Goal: Ask a question

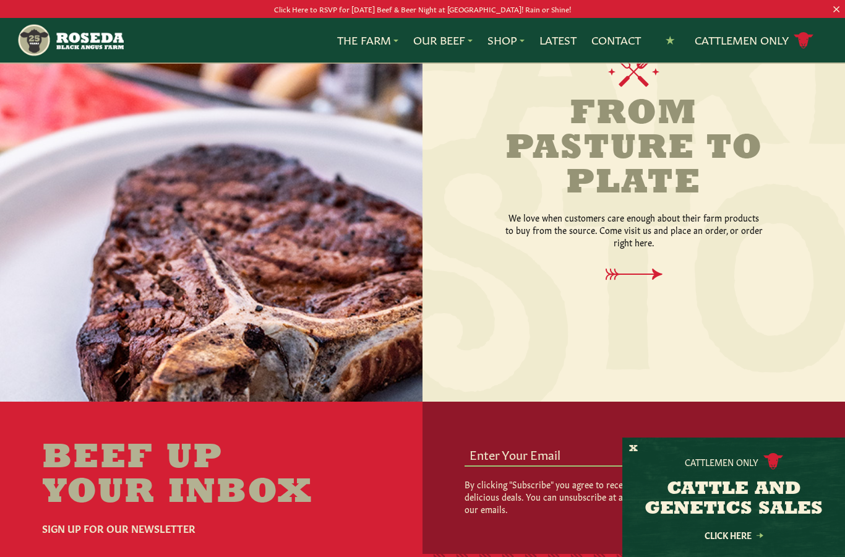
scroll to position [1494, 0]
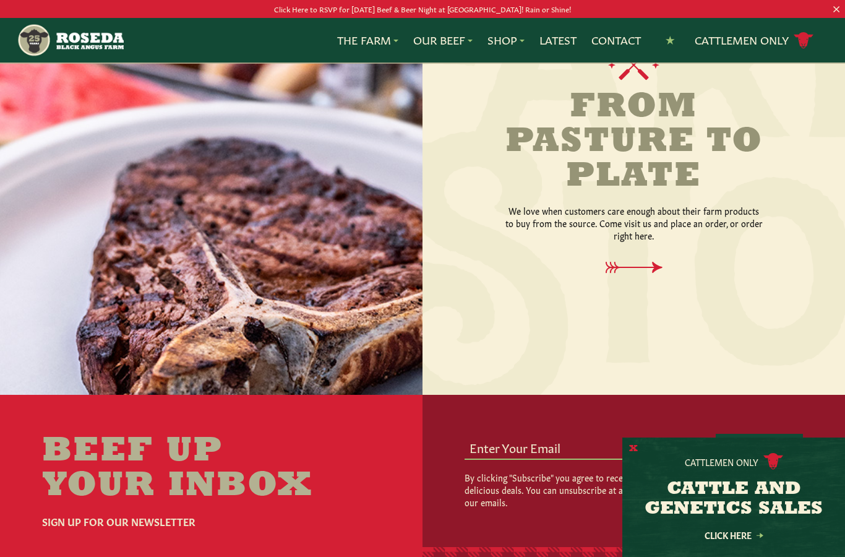
click at [636, 455] on button "X" at bounding box center [633, 448] width 9 height 13
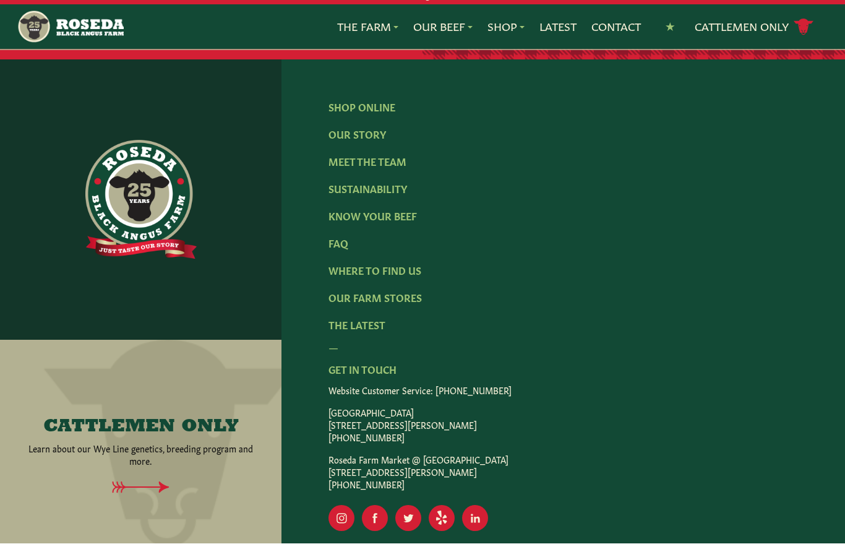
scroll to position [2039, 0]
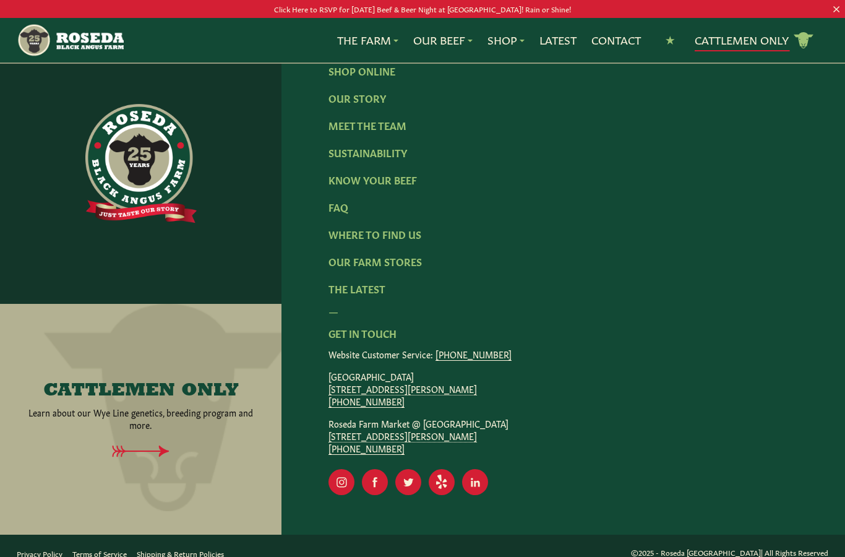
click at [736, 45] on link "Cattlemen Only cattle icon copy Created with Sketch." at bounding box center [754, 41] width 119 height 22
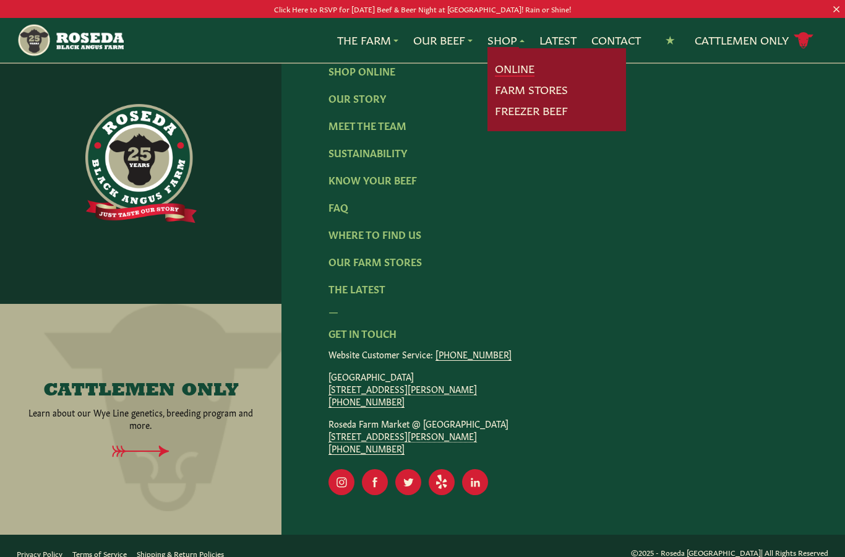
click at [506, 61] on link "Online" at bounding box center [515, 69] width 40 height 16
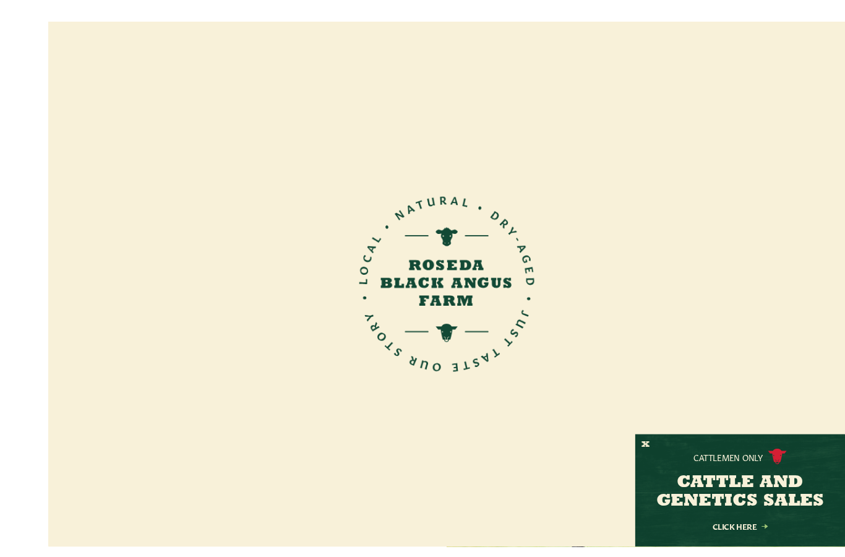
scroll to position [9, 0]
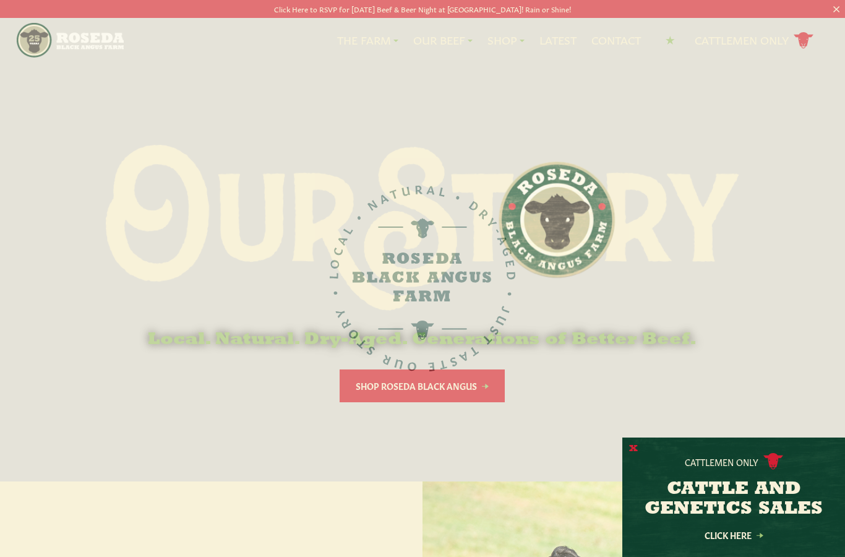
click at [631, 449] on button "X" at bounding box center [633, 448] width 9 height 13
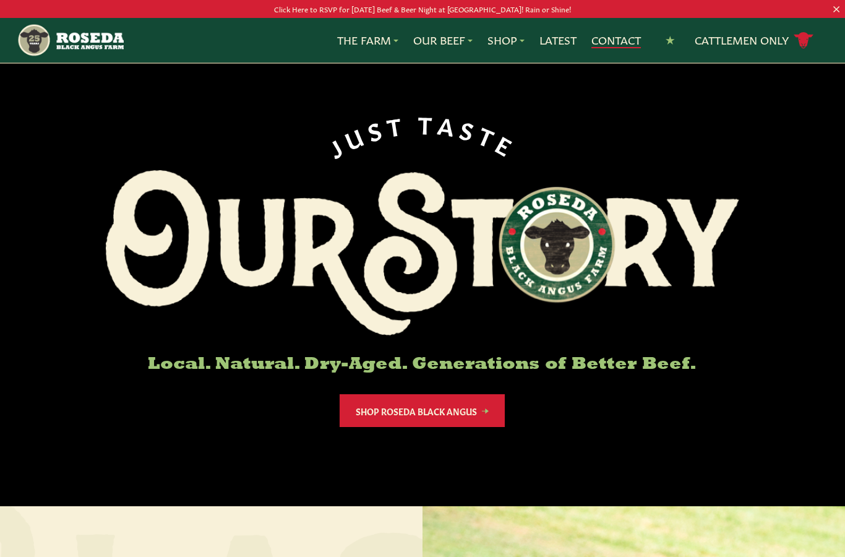
click at [607, 35] on link "Contact" at bounding box center [615, 40] width 49 height 16
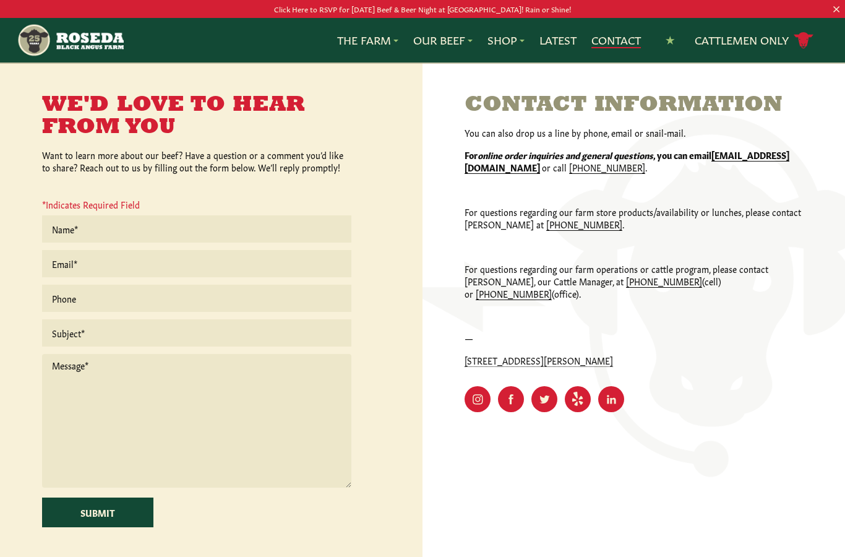
scroll to position [272, 0]
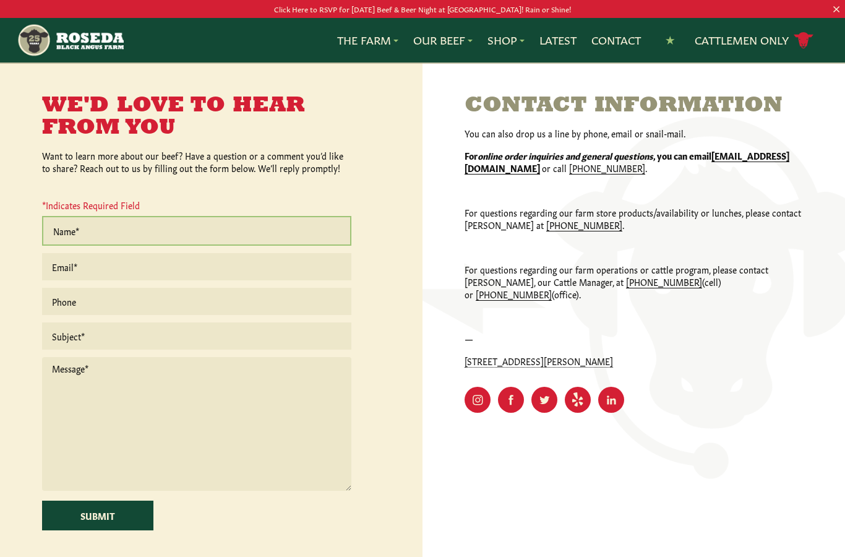
click at [209, 222] on input "text" at bounding box center [196, 231] width 309 height 30
type input "Ally"
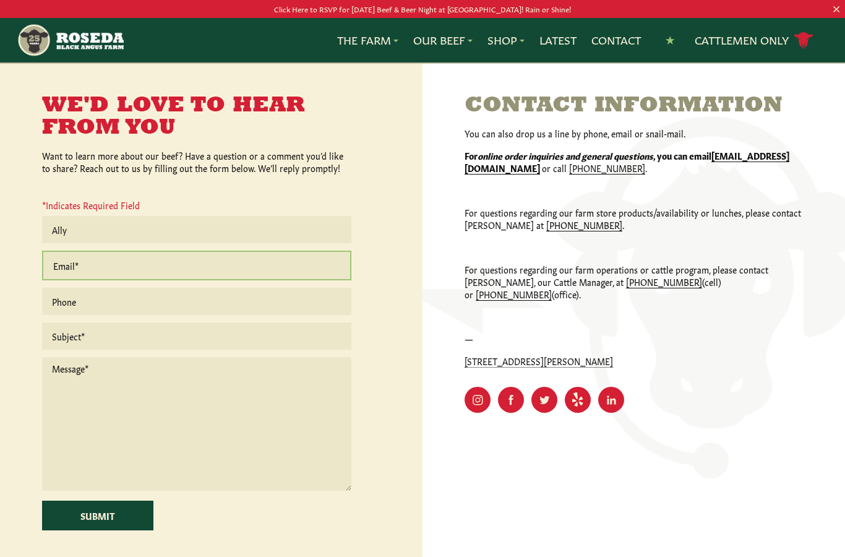
click at [153, 270] on input "email" at bounding box center [196, 266] width 309 height 30
type input "[EMAIL_ADDRESS][DOMAIN_NAME]"
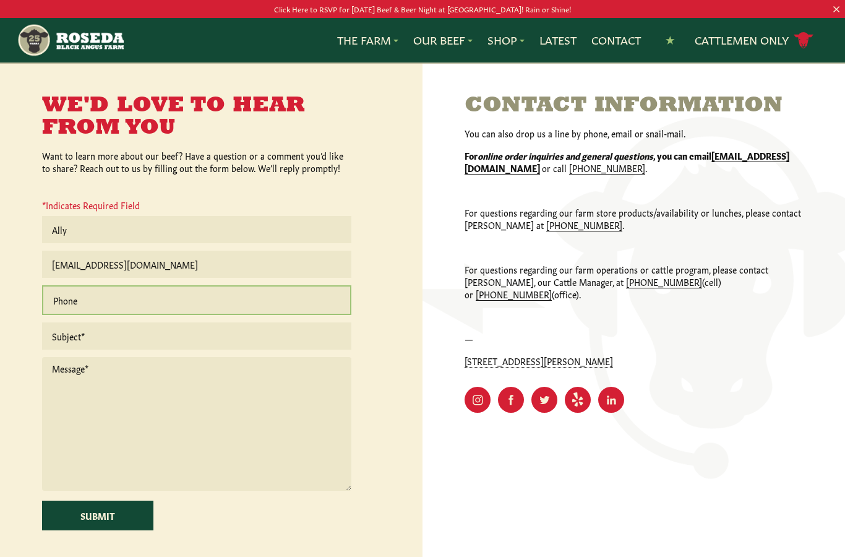
click at [141, 315] on input "text" at bounding box center [196, 300] width 309 height 30
type input "4437832332"
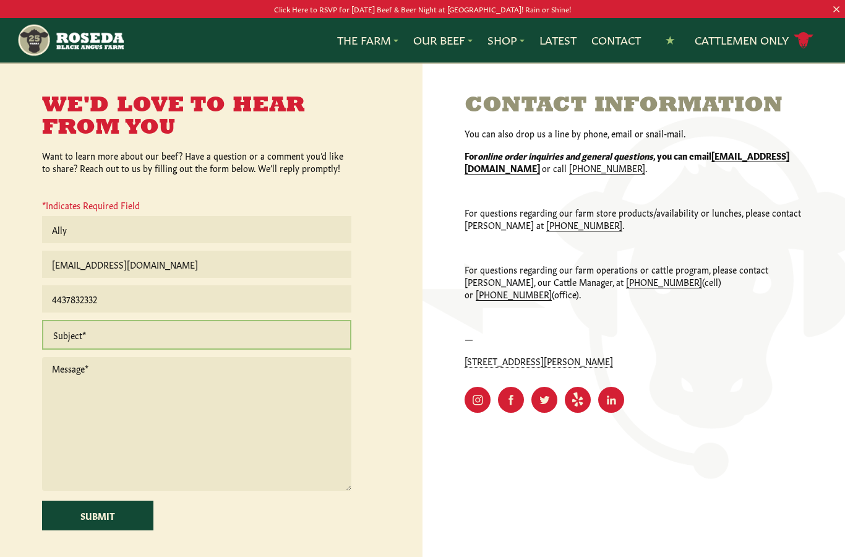
click at [169, 350] on input "text" at bounding box center [196, 335] width 309 height 30
type input "whole sale meats ?"
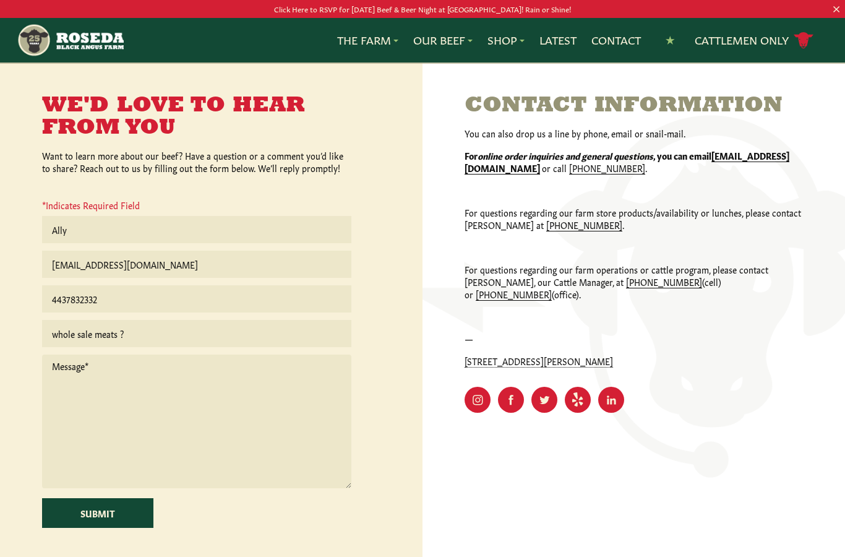
click at [246, 392] on textarea at bounding box center [196, 422] width 309 height 134
type textarea "do"
